Goal: Transaction & Acquisition: Purchase product/service

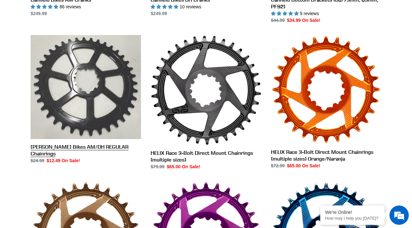
scroll to position [307, 0]
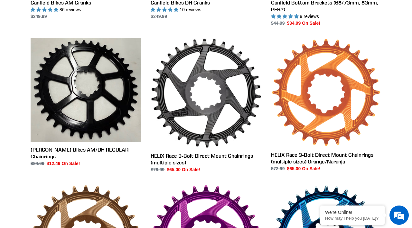
click at [335, 113] on link "HELIX Race 3-Bolt Direct Mount Chainrings (multiple sizes) Orange/Naranja" at bounding box center [326, 105] width 110 height 134
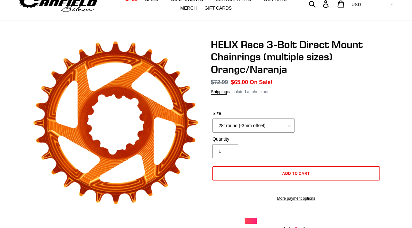
scroll to position [29, 0]
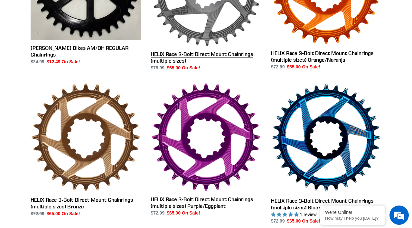
scroll to position [364, 0]
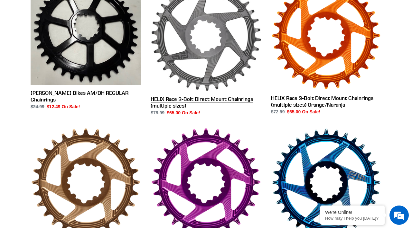
click at [218, 57] on link "HELIX Race 3-Bolt Direct Mount Chainrings (multiple sizes)" at bounding box center [205, 48] width 110 height 135
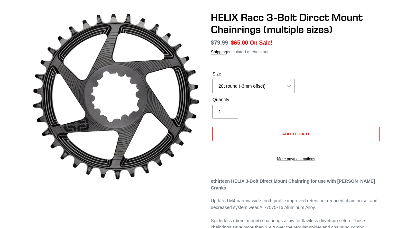
scroll to position [56, 0]
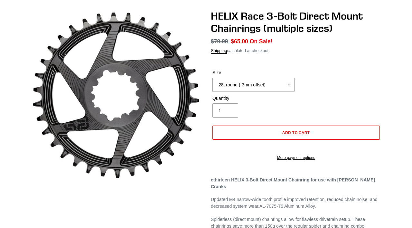
click at [241, 77] on div "Size 28t round (-3mm offset) 30t round (-3mm offset) 32t round (-3mm offset) 34…" at bounding box center [253, 80] width 85 height 23
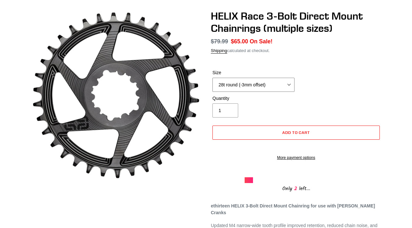
click at [240, 82] on select "28t round (-3mm offset) 30t round (-3mm offset) 32t round (-3mm offset) 34t rou…" at bounding box center [253, 85] width 82 height 14
select select "32t round (-3mm offset)"
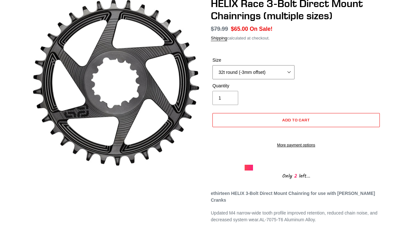
scroll to position [0, 0]
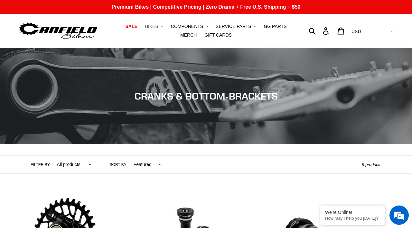
click at [146, 26] on span "BIKES" at bounding box center [151, 26] width 13 height 5
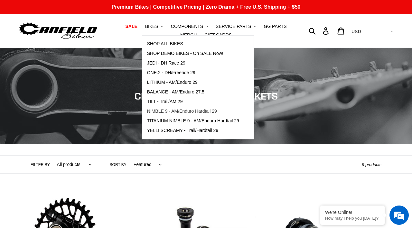
click at [174, 111] on span "NIMBLE 9 - AM/Enduro Hardtail 29" at bounding box center [182, 111] width 70 height 5
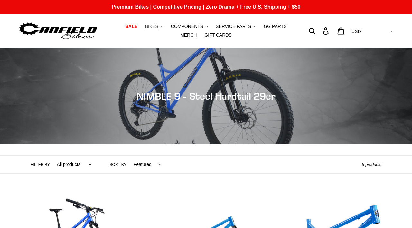
click at [146, 27] on span "BIKES" at bounding box center [151, 26] width 13 height 5
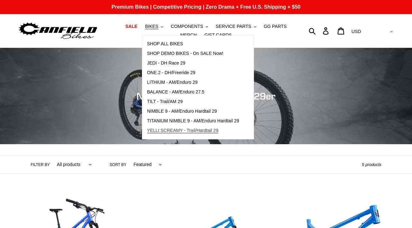
click at [174, 130] on span "YELLI SCREAMY - Trail/Hardtail 29" at bounding box center [182, 130] width 71 height 5
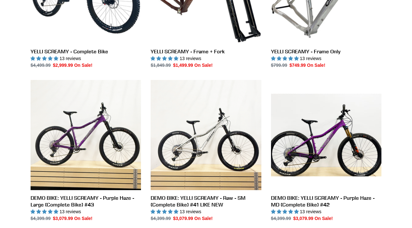
scroll to position [269, 0]
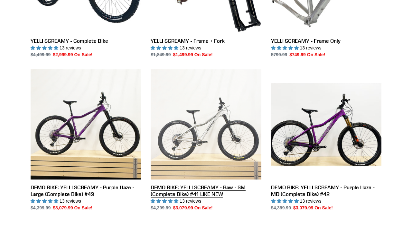
click at [215, 143] on link "DEMO BIKE: YELLI SCREAMY - Raw - SM (Complete Bike) #41 LIKE NEW" at bounding box center [205, 140] width 110 height 142
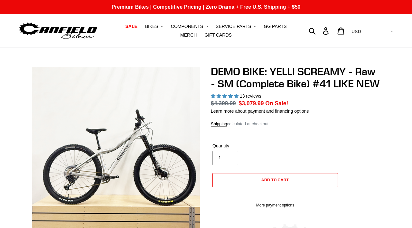
select select "highest-rating"
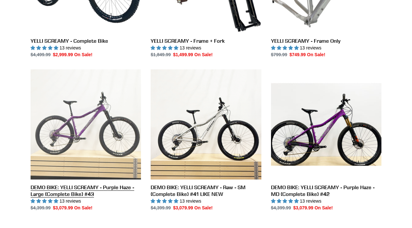
click at [91, 133] on link "DEMO BIKE: YELLI SCREAMY - Purple Haze - Large (Complete Bike) #43" at bounding box center [86, 140] width 110 height 142
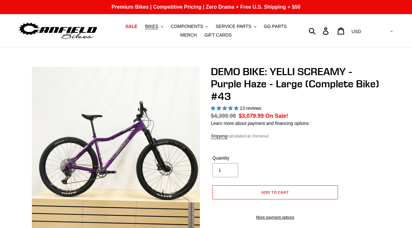
select select "highest-rating"
